Goal: Find specific page/section: Find specific page/section

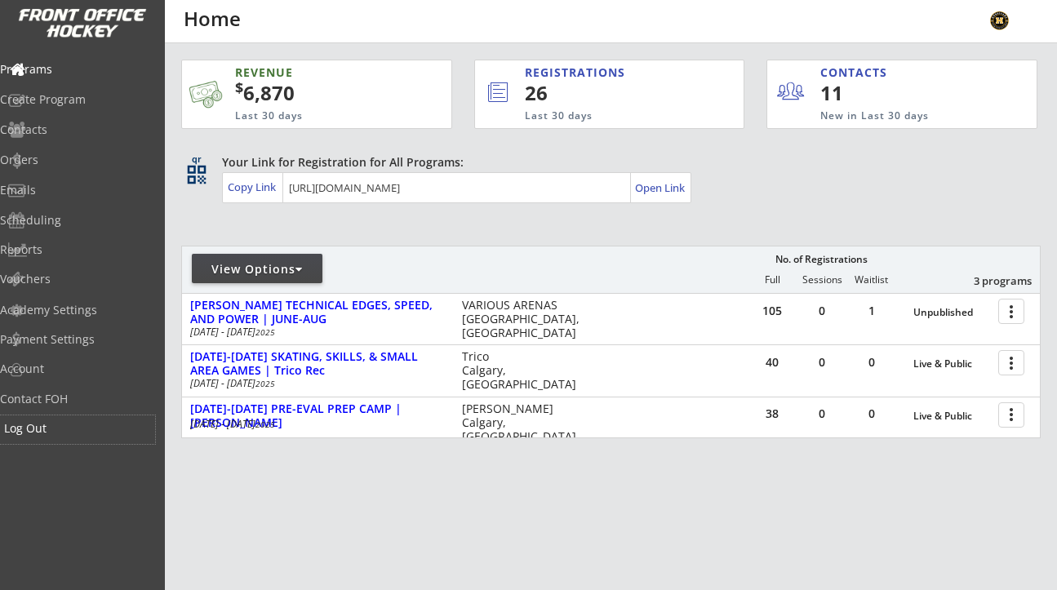
click at [69, 428] on div "Log Out" at bounding box center [77, 428] width 147 height 11
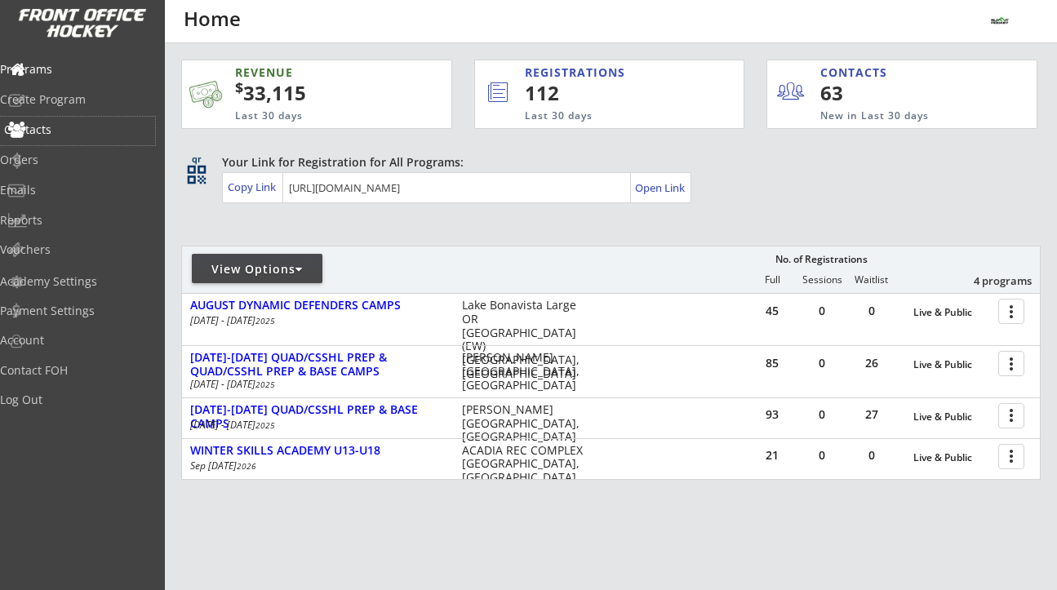
click at [78, 119] on div "Contacts" at bounding box center [77, 131] width 155 height 29
select select ""Players""
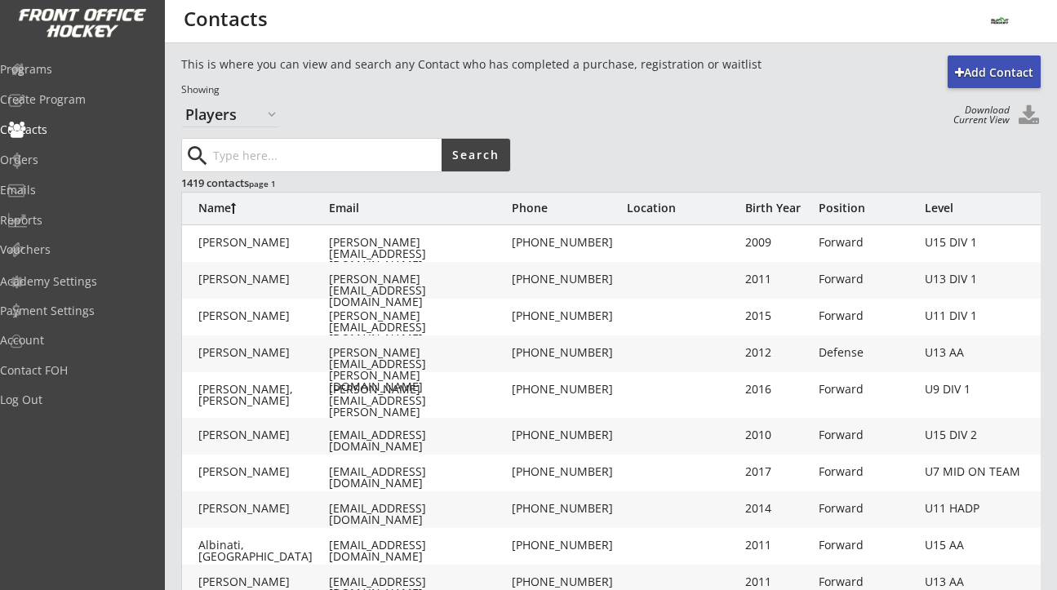
click at [1033, 111] on button at bounding box center [1028, 116] width 24 height 22
